Goal: Find contact information: Find contact information

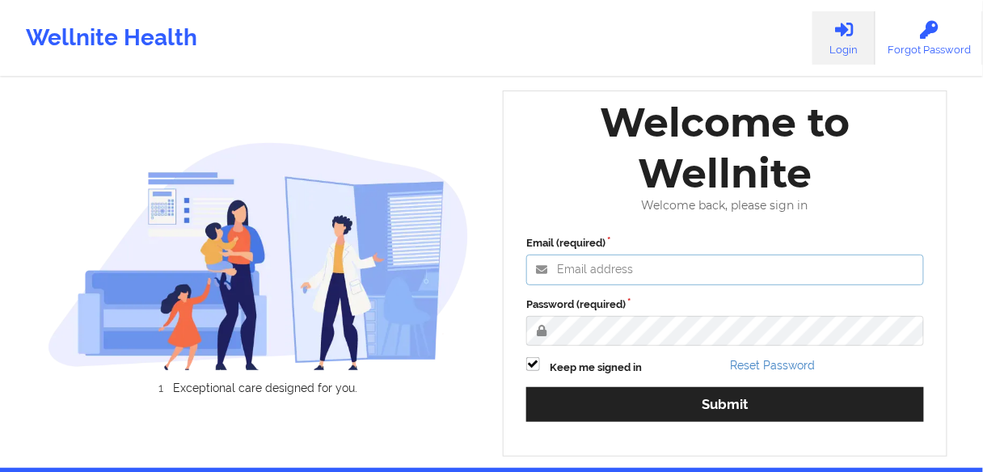
type input "[EMAIL_ADDRESS][PERSON_NAME][DOMAIN_NAME]"
click at [685, 285] on input "[EMAIL_ADDRESS][PERSON_NAME][DOMAIN_NAME]" at bounding box center [725, 270] width 398 height 31
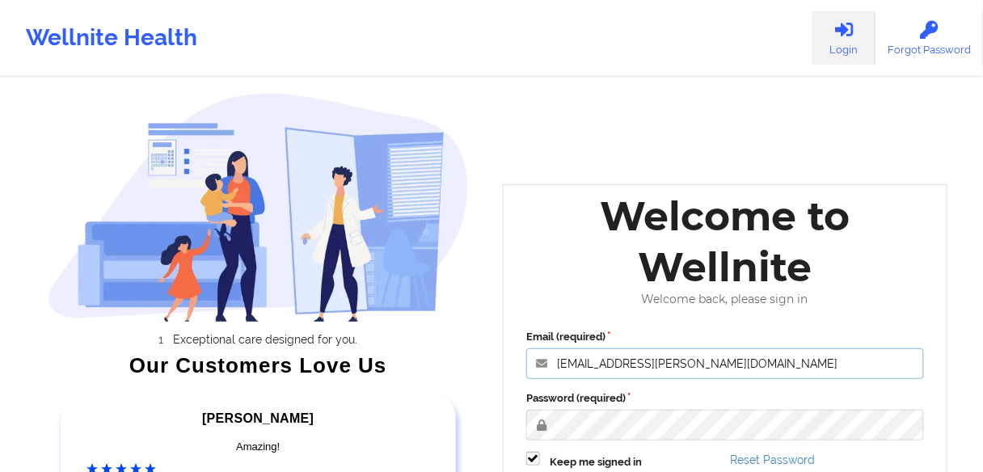
scroll to position [259, 0]
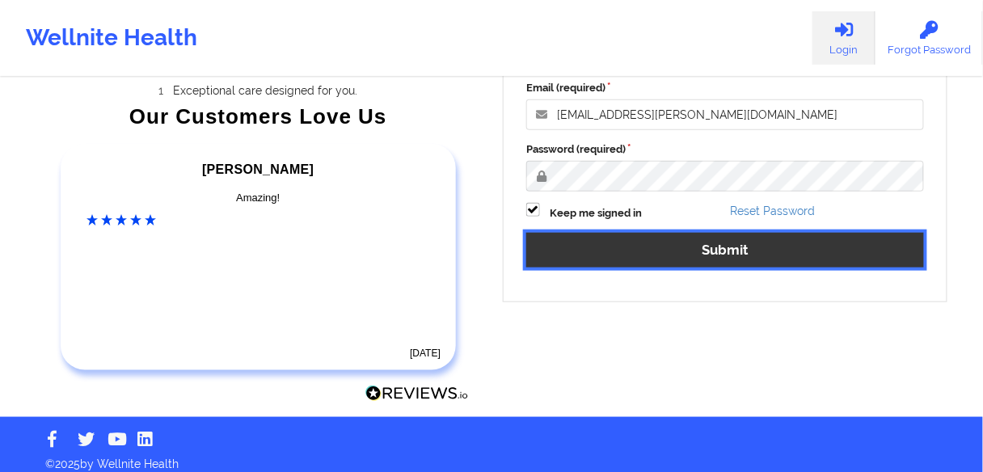
click at [651, 251] on button "Submit" at bounding box center [725, 250] width 398 height 35
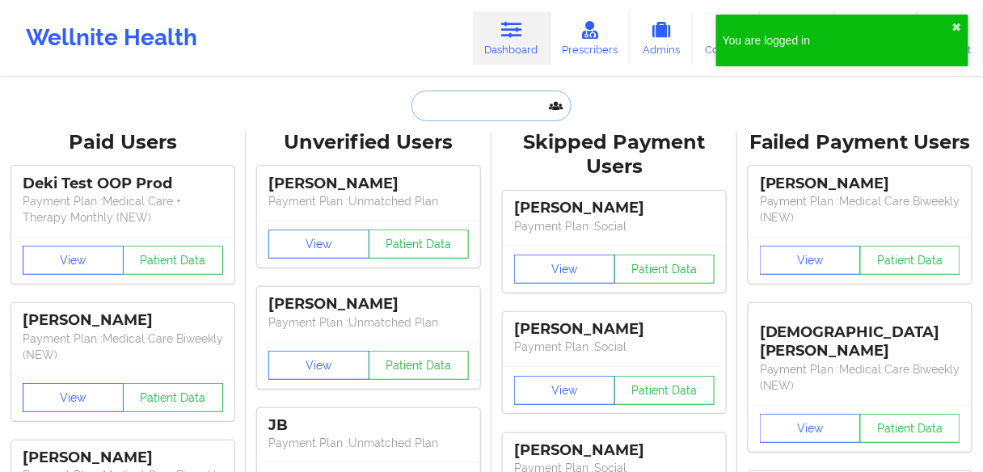
click at [449, 107] on input "text" at bounding box center [491, 106] width 160 height 31
paste input "[PERSON_NAME]"
type input "[PERSON_NAME]"
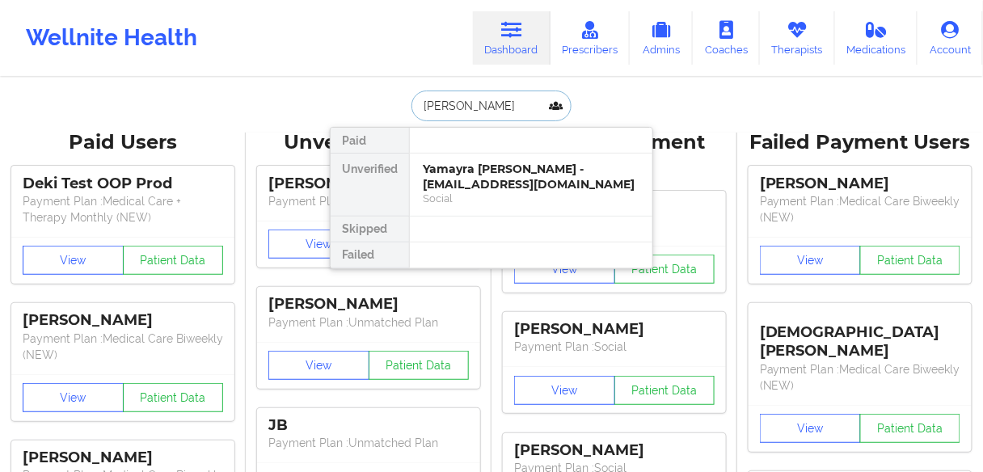
click at [448, 162] on div "Yamayra [PERSON_NAME] - [EMAIL_ADDRESS][DOMAIN_NAME]" at bounding box center [531, 177] width 217 height 30
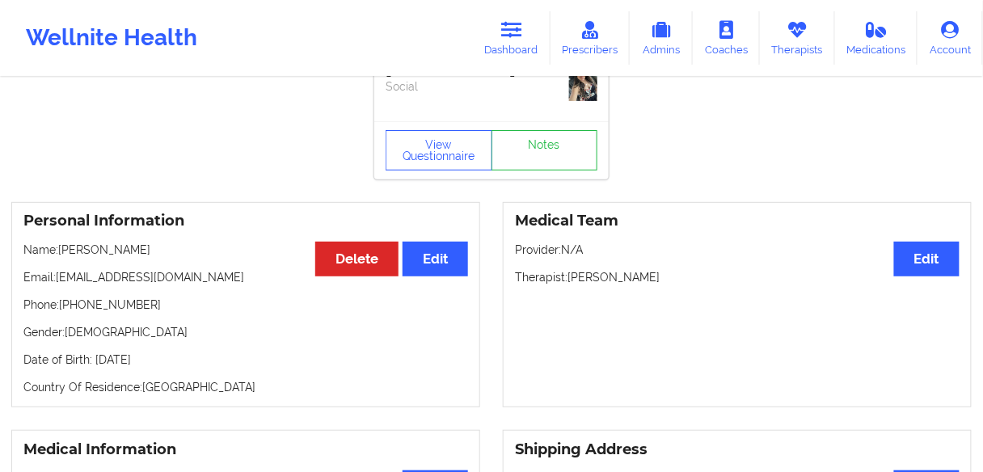
scroll to position [65, 0]
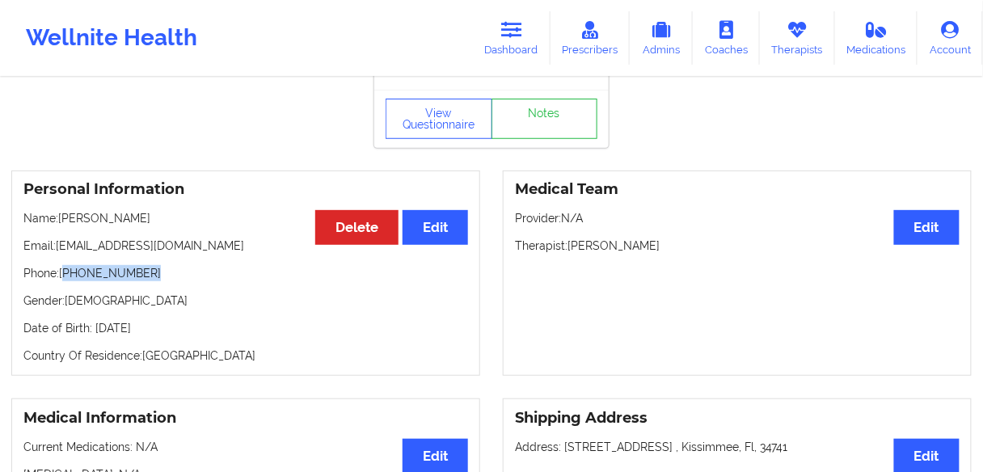
drag, startPoint x: 144, startPoint y: 281, endPoint x: 65, endPoint y: 276, distance: 79.4
click at [65, 276] on p "Phone: [PHONE_NUMBER]" at bounding box center [245, 273] width 445 height 16
copy p "[PHONE_NUMBER]"
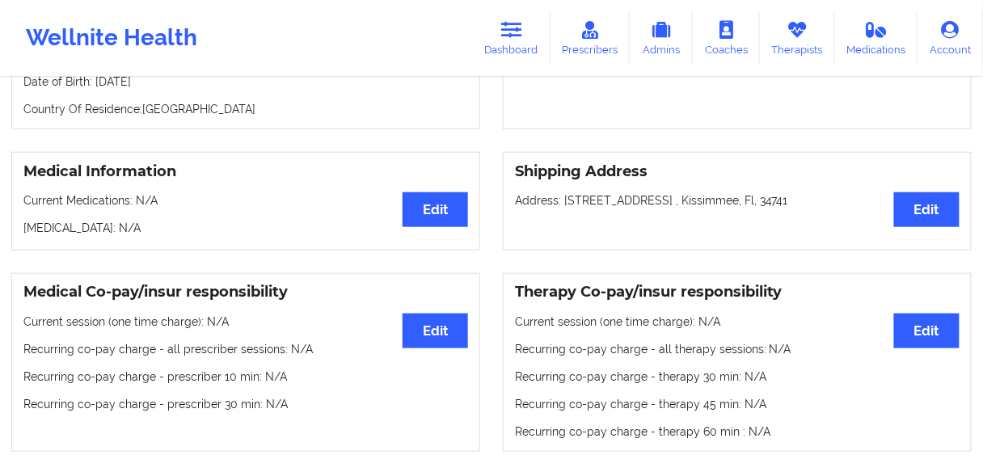
scroll to position [388, 0]
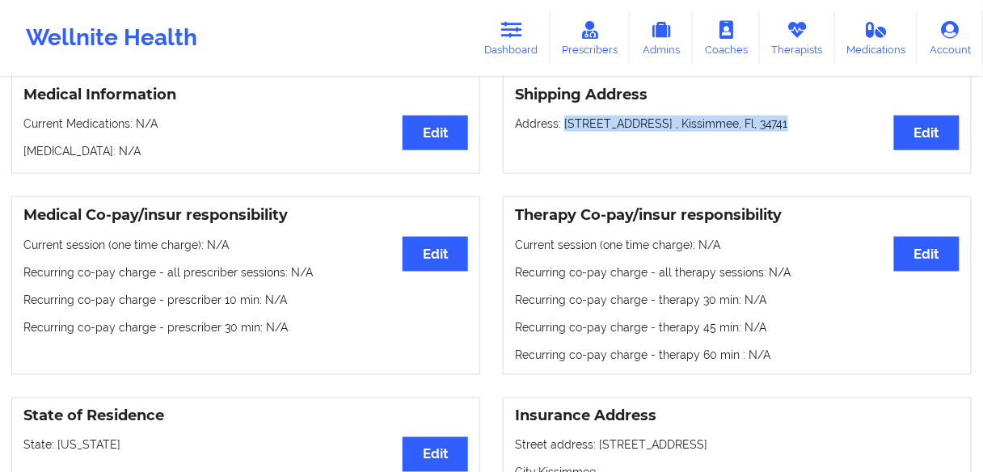
drag, startPoint x: 666, startPoint y: 120, endPoint x: 563, endPoint y: 123, distance: 103.5
click at [563, 123] on p "Address: [STREET_ADDRESS] , Kissimmee, Fl, 34741" at bounding box center [737, 124] width 445 height 16
copy p "[STREET_ADDRESS] , Kissimmee, Fl, 34741"
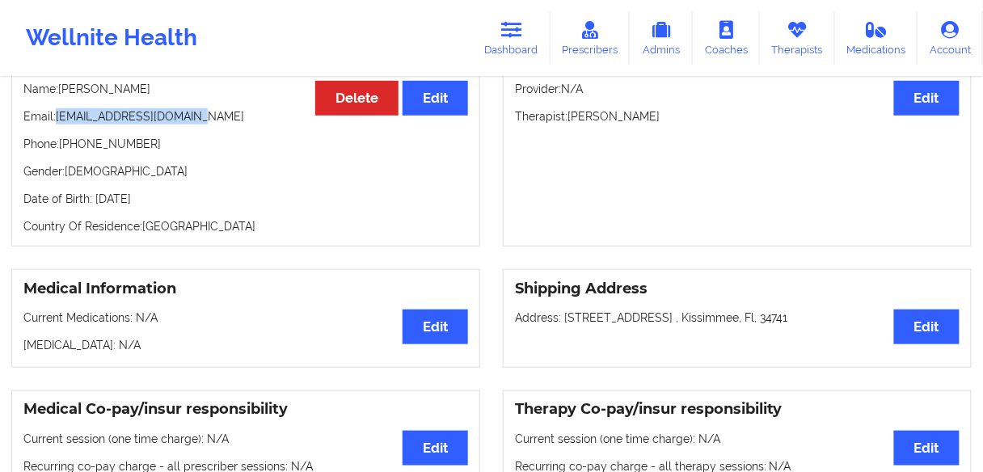
drag, startPoint x: 215, startPoint y: 124, endPoint x: 58, endPoint y: 112, distance: 157.2
click at [58, 112] on p "Email: [EMAIL_ADDRESS][DOMAIN_NAME]" at bounding box center [245, 116] width 445 height 16
copy p "[EMAIL_ADDRESS][DOMAIN_NAME]"
drag, startPoint x: 162, startPoint y: 140, endPoint x: 65, endPoint y: 144, distance: 96.3
click at [65, 144] on p "Phone: [PHONE_NUMBER]" at bounding box center [245, 144] width 445 height 16
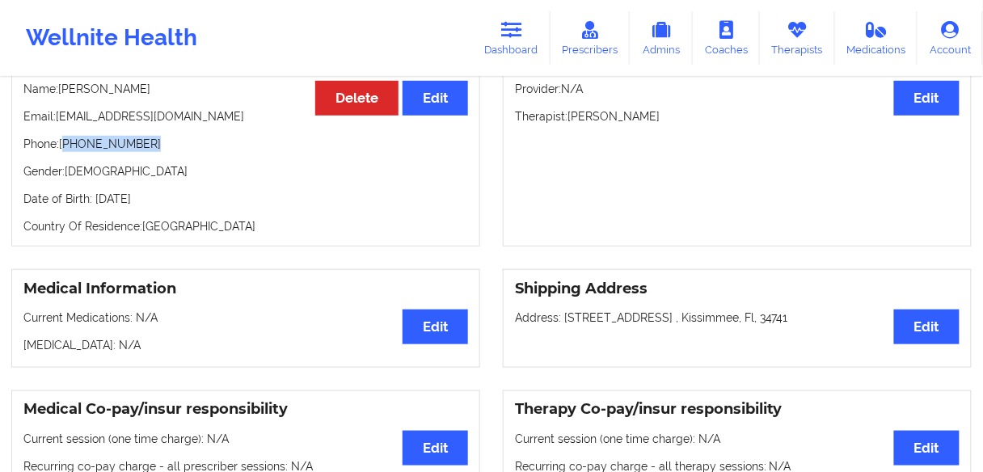
copy p "[PHONE_NUMBER]"
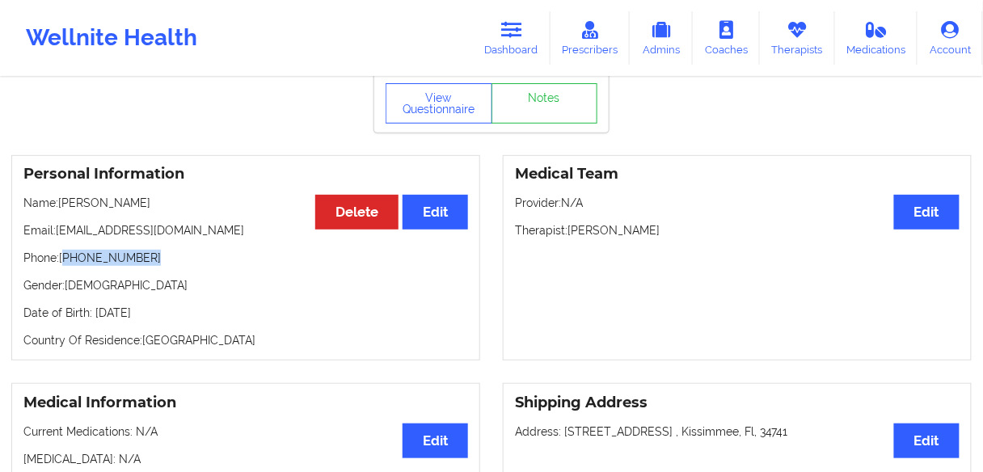
scroll to position [0, 0]
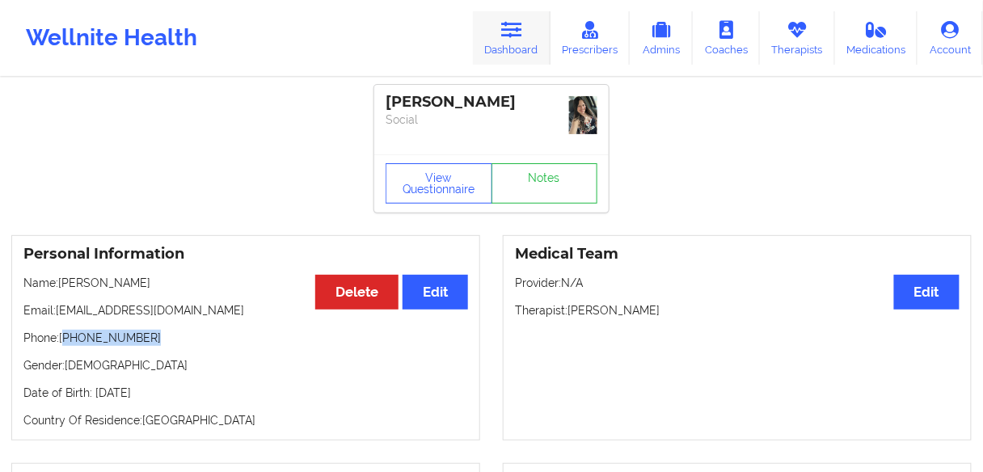
click at [514, 40] on link "Dashboard" at bounding box center [512, 37] width 78 height 53
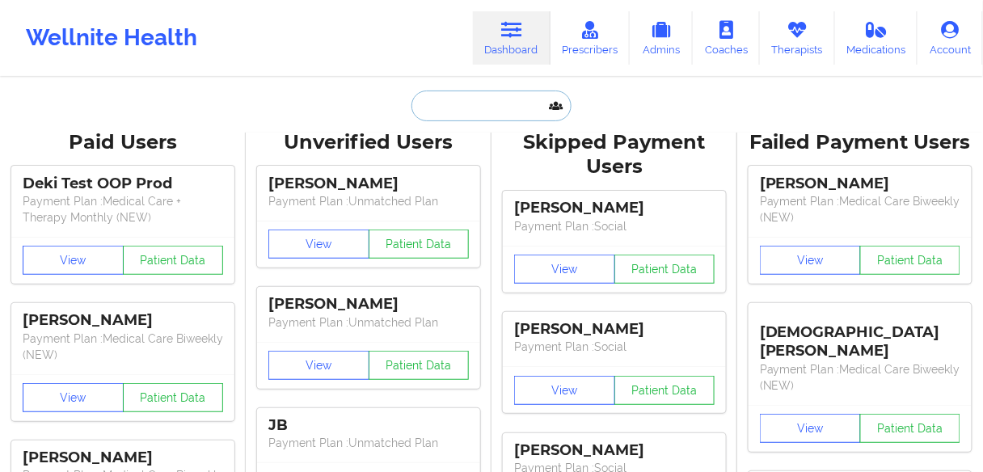
click at [470, 105] on input "text" at bounding box center [491, 106] width 160 height 31
paste input "[PERSON_NAME]"
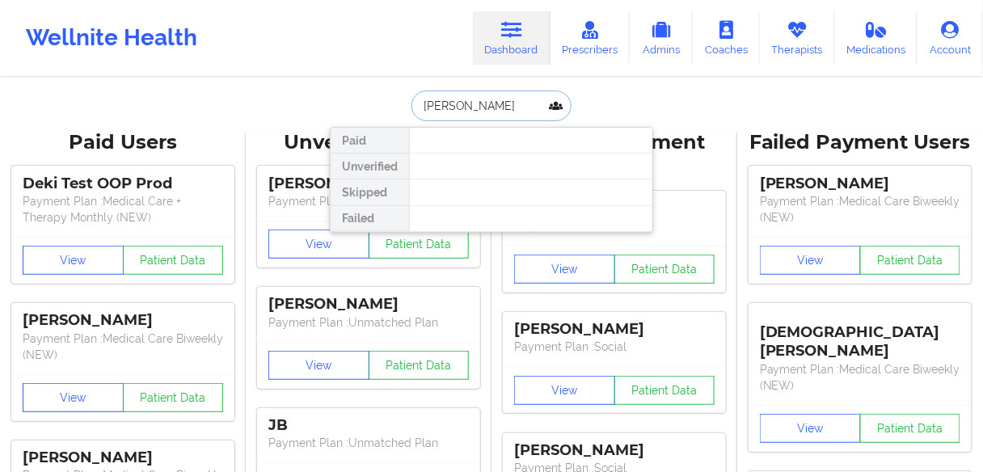
drag, startPoint x: 459, startPoint y: 103, endPoint x: 402, endPoint y: 95, distance: 58.0
click at [402, 95] on div "[PERSON_NAME] Paid Unverified Skipped Failed" at bounding box center [491, 106] width 323 height 31
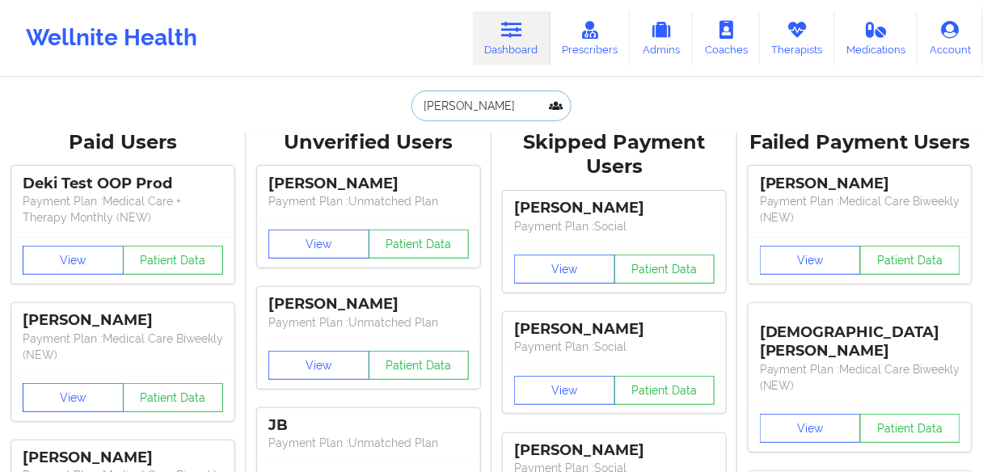
type input "[PERSON_NAME]"
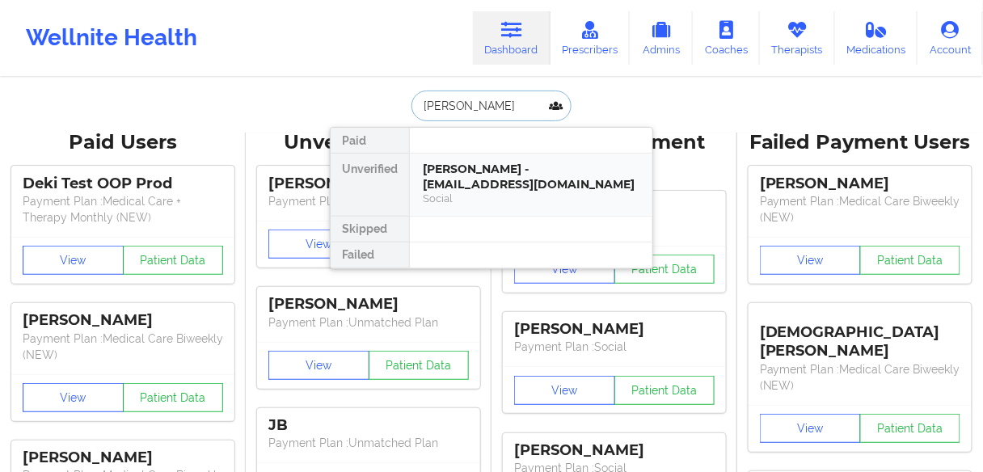
click at [494, 181] on div "[PERSON_NAME] - [EMAIL_ADDRESS][DOMAIN_NAME]" at bounding box center [531, 177] width 217 height 30
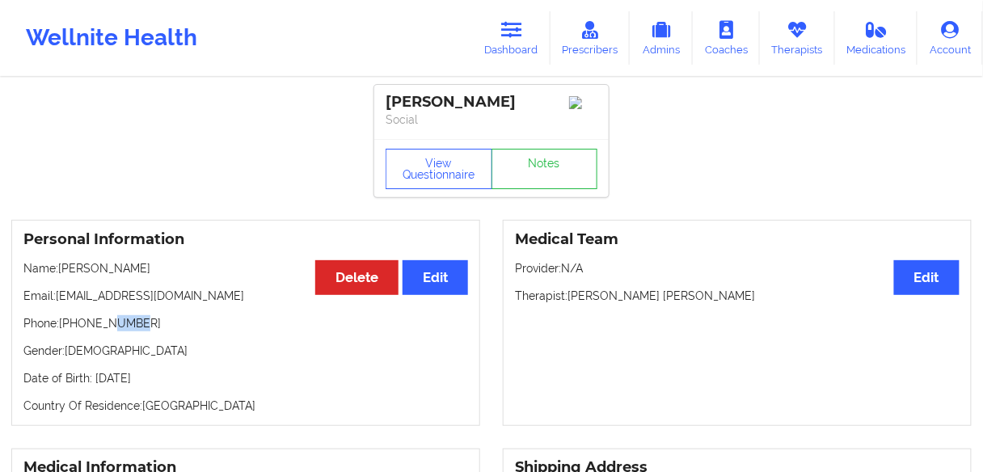
drag, startPoint x: 128, startPoint y: 325, endPoint x: 106, endPoint y: 329, distance: 22.2
click at [106, 329] on p "Phone: [PHONE_NUMBER]" at bounding box center [245, 323] width 445 height 16
drag, startPoint x: 146, startPoint y: 331, endPoint x: 65, endPoint y: 331, distance: 80.8
click at [65, 331] on p "Phone: [PHONE_NUMBER]" at bounding box center [245, 323] width 445 height 16
copy p "[PHONE_NUMBER]"
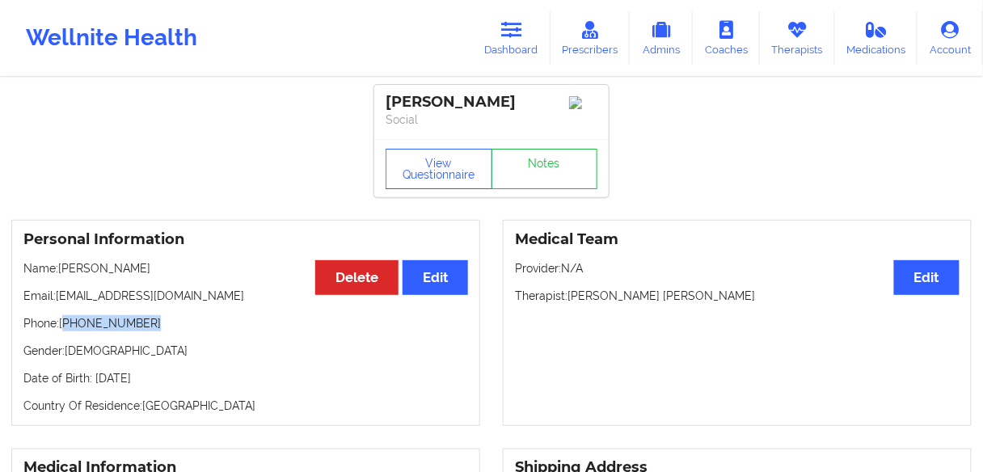
drag, startPoint x: 516, startPoint y: 103, endPoint x: 376, endPoint y: 103, distance: 140.6
click at [376, 103] on div "[PERSON_NAME] Social" at bounding box center [491, 112] width 234 height 54
copy div "[PERSON_NAME]"
drag, startPoint x: 163, startPoint y: 277, endPoint x: 25, endPoint y: 275, distance: 138.2
click at [25, 275] on p "Name: [PERSON_NAME]" at bounding box center [245, 268] width 445 height 16
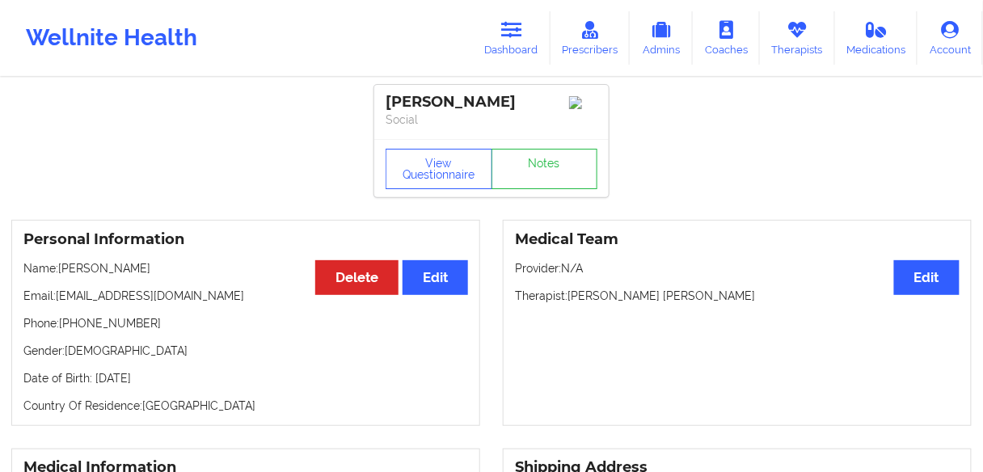
click at [169, 329] on p "Phone: [PHONE_NUMBER]" at bounding box center [245, 323] width 445 height 16
click at [238, 386] on p "Date of Birth: [DEMOGRAPHIC_DATA]" at bounding box center [245, 378] width 445 height 16
drag, startPoint x: 233, startPoint y: 391, endPoint x: 66, endPoint y: 294, distance: 192.7
click at [61, 300] on div "Personal Information Edit Delete Name: [PERSON_NAME] Email: [EMAIL_ADDRESS][DOM…" at bounding box center [245, 323] width 469 height 206
click at [219, 369] on div "Personal Information Edit Delete Name: [PERSON_NAME] Email: [EMAIL_ADDRESS][DOM…" at bounding box center [245, 323] width 469 height 206
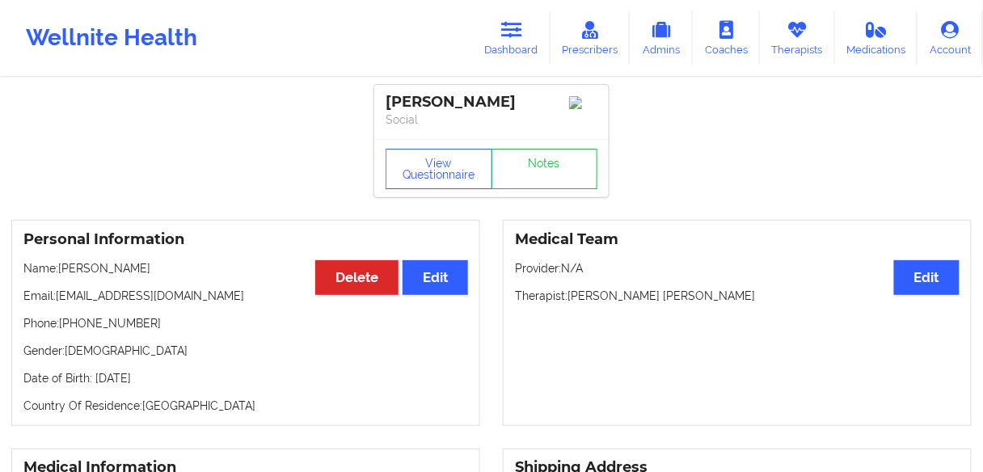
drag, startPoint x: 235, startPoint y: 390, endPoint x: 15, endPoint y: 268, distance: 251.8
click at [1, 276] on div "Personal Information Edit Delete Name: [PERSON_NAME] Email: [EMAIL_ADDRESS][DOM…" at bounding box center [245, 323] width 491 height 206
click at [135, 330] on p "Phone: [PHONE_NUMBER]" at bounding box center [245, 323] width 445 height 16
drag, startPoint x: 145, startPoint y: 327, endPoint x: 65, endPoint y: 327, distance: 79.2
click at [65, 327] on p "Phone: [PHONE_NUMBER]" at bounding box center [245, 323] width 445 height 16
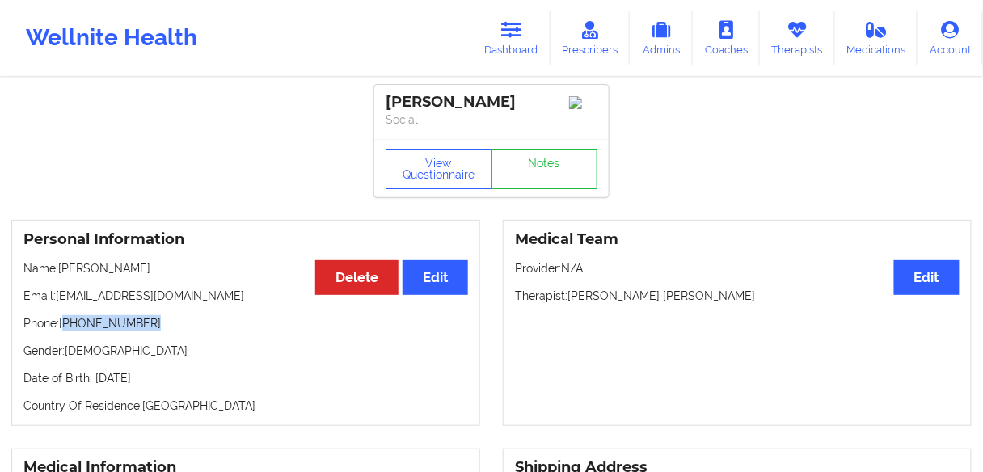
copy p "[PHONE_NUMBER]"
drag, startPoint x: 112, startPoint y: 273, endPoint x: 59, endPoint y: 275, distance: 53.4
click at [59, 275] on p "Name: [PERSON_NAME]" at bounding box center [245, 268] width 445 height 16
copy p "[PERSON_NAME]"
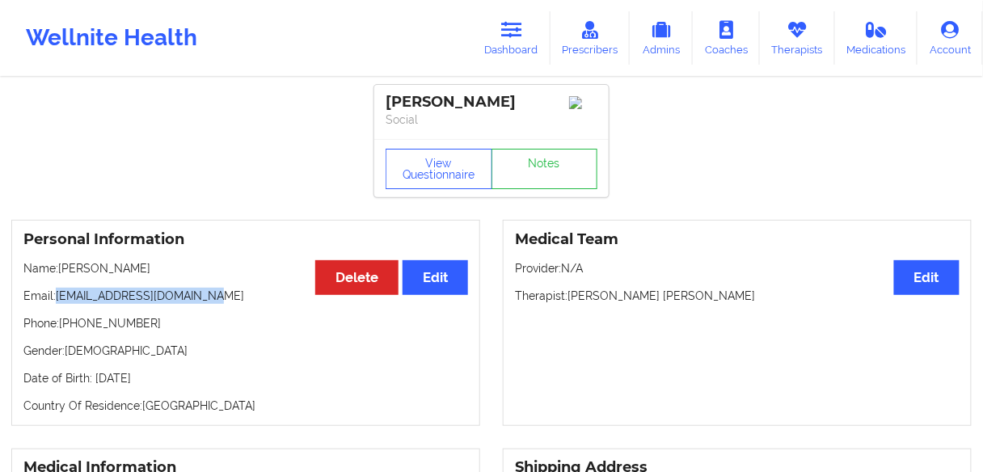
drag, startPoint x: 209, startPoint y: 298, endPoint x: 58, endPoint y: 302, distance: 151.2
click at [58, 302] on p "Email: [EMAIL_ADDRESS][DOMAIN_NAME]" at bounding box center [245, 296] width 445 height 16
copy p "[EMAIL_ADDRESS][DOMAIN_NAME]"
click at [77, 273] on p "Name: [PERSON_NAME]" at bounding box center [245, 268] width 445 height 16
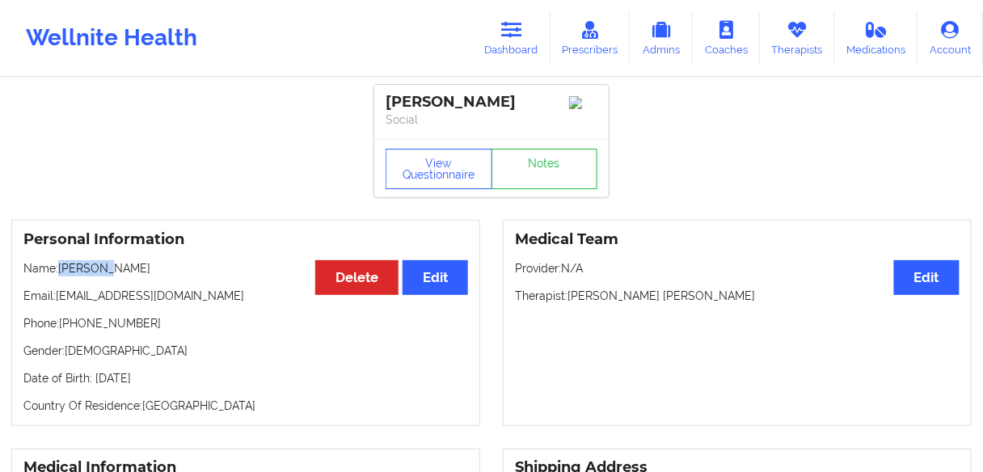
copy p "[PERSON_NAME]"
